Goal: Task Accomplishment & Management: Use online tool/utility

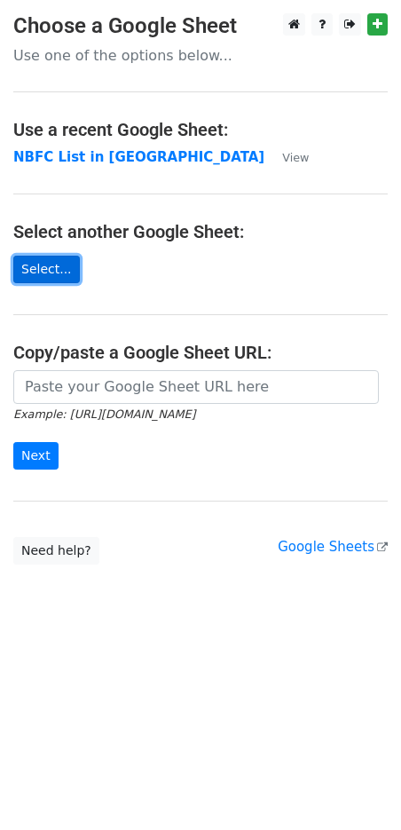
click at [55, 272] on link "Select..." at bounding box center [46, 270] width 67 height 28
click at [58, 271] on link "Select..." at bounding box center [46, 270] width 67 height 28
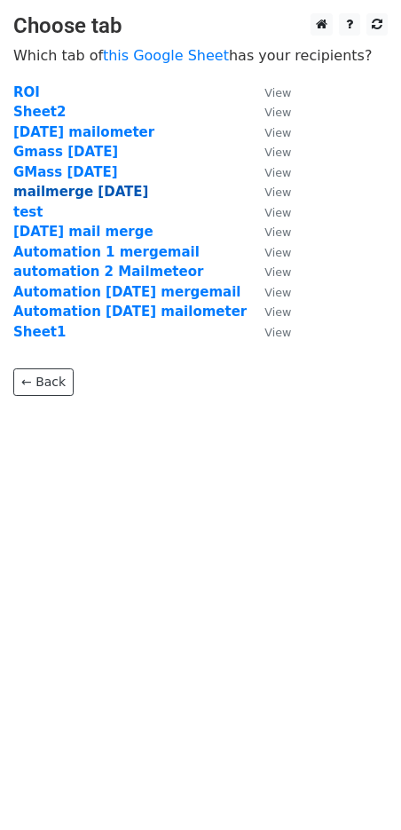
click at [69, 194] on strong "mailmerge 25th aug" at bounding box center [80, 192] width 135 height 16
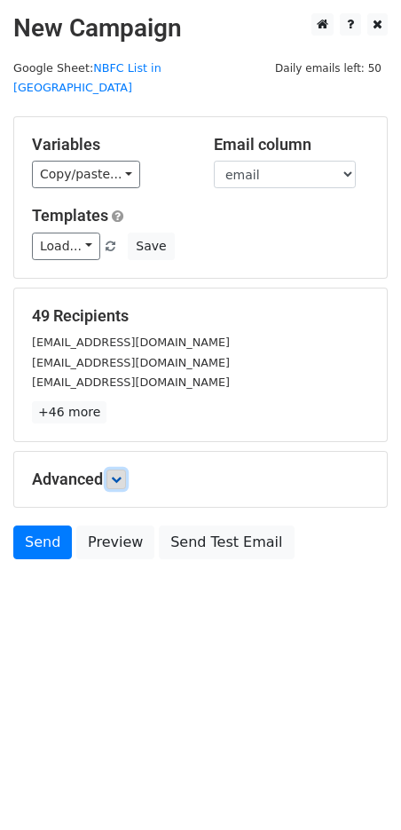
click at [121, 470] on link at bounding box center [117, 480] width 20 height 20
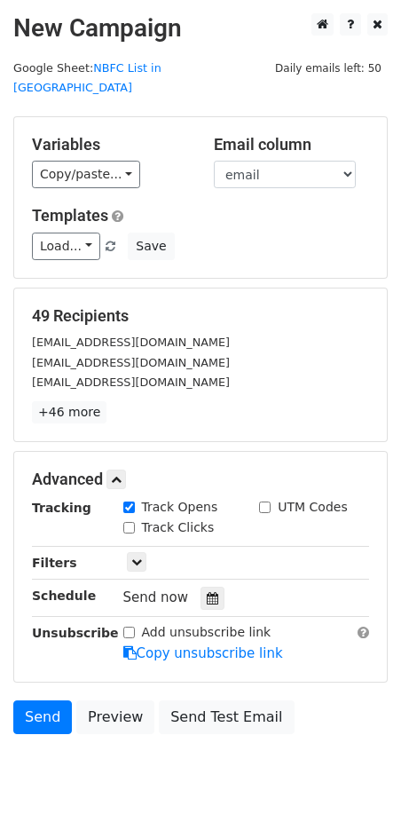
click at [127, 522] on input "Track Clicks" at bounding box center [129, 528] width 12 height 12
checkbox input "true"
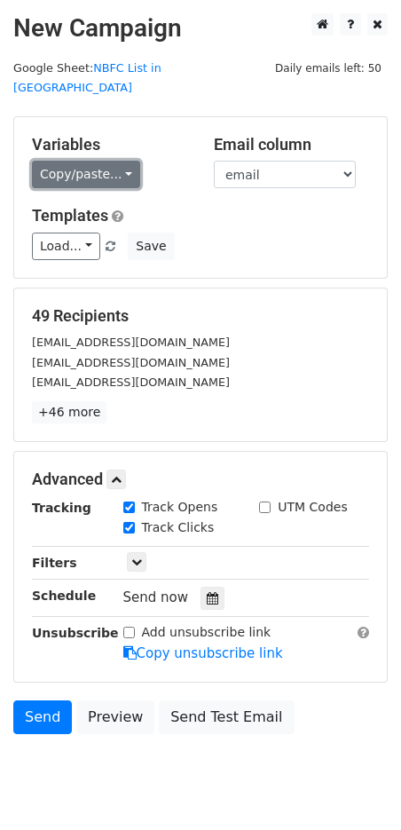
click at [115, 161] on link "Copy/paste..." at bounding box center [86, 175] width 108 height 28
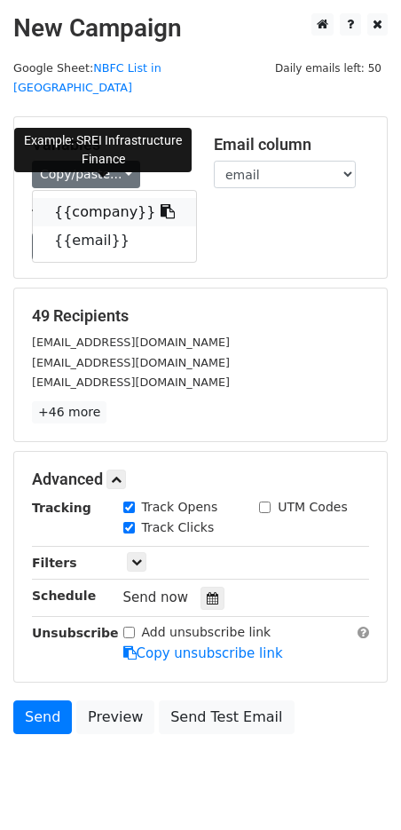
click at [111, 198] on link "{{company}}" at bounding box center [114, 212] width 163 height 28
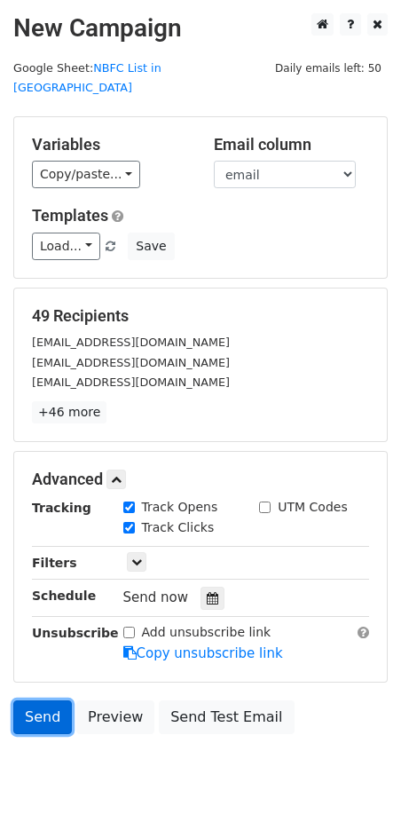
click at [44, 701] on link "Send" at bounding box center [42, 718] width 59 height 34
